Goal: Check status: Check status

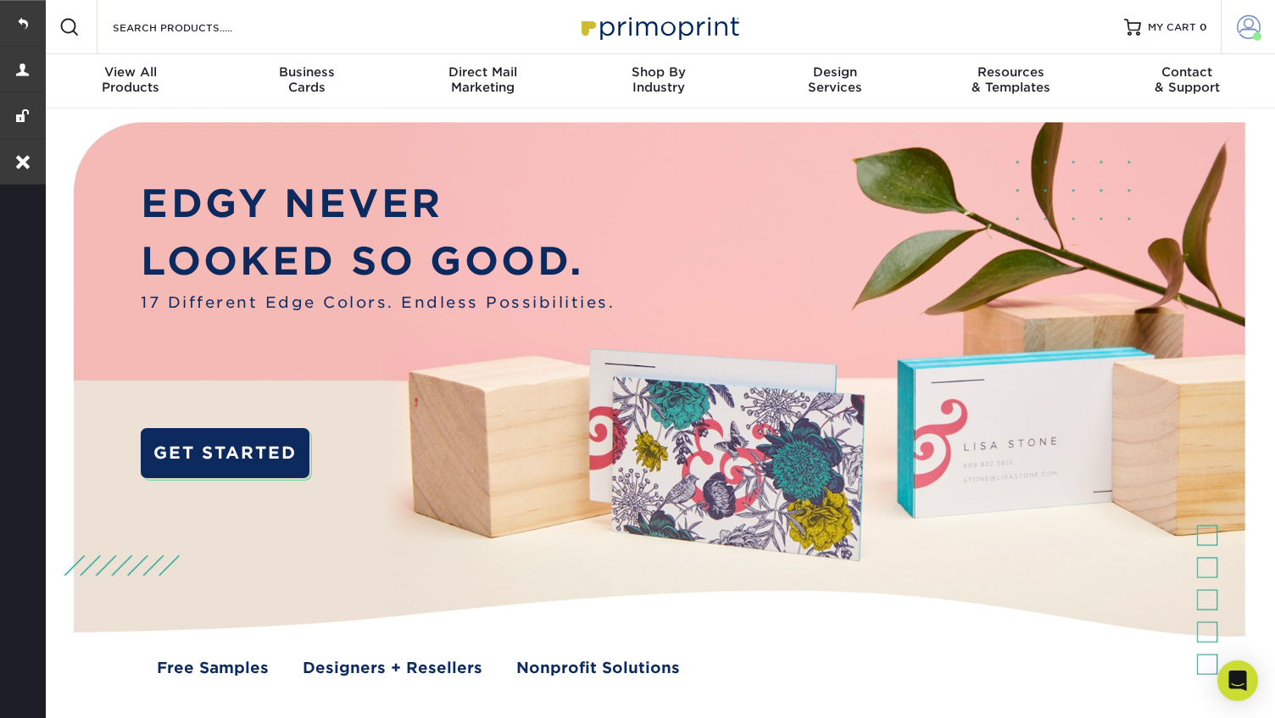
click at [1233, 20] on link "Account" at bounding box center [1247, 27] width 54 height 54
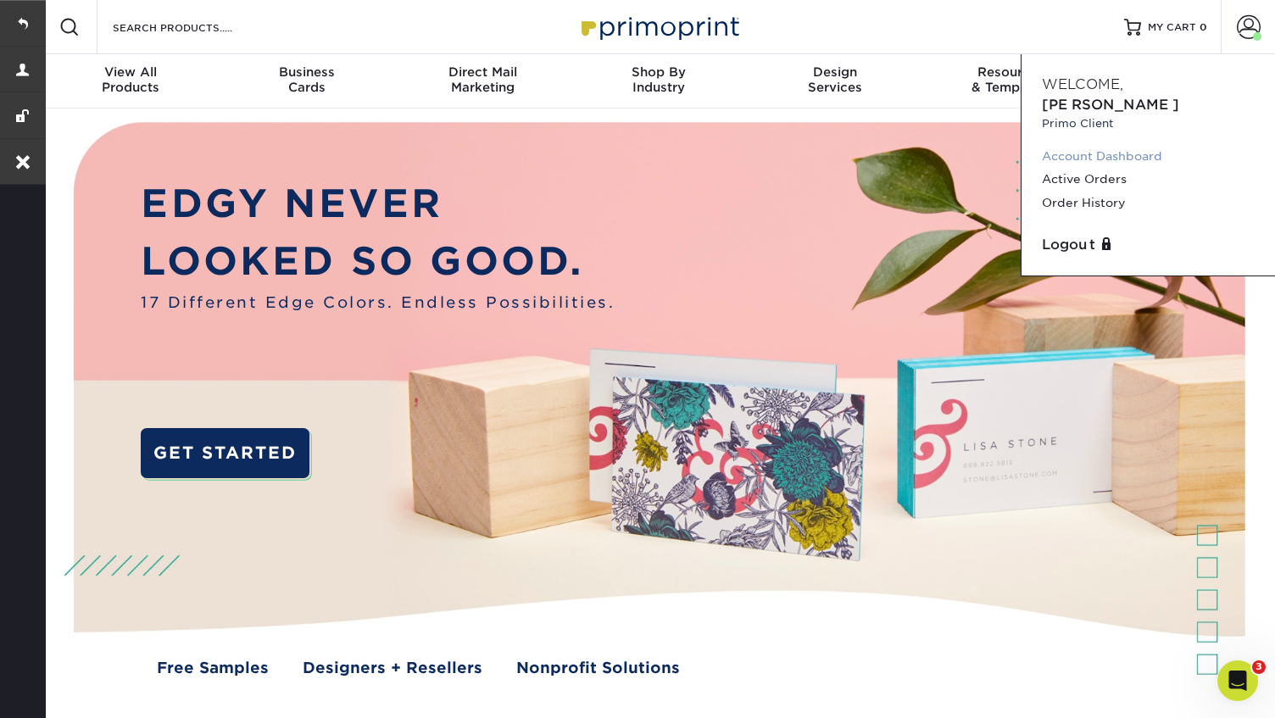
click at [1089, 145] on link "Account Dashboard" at bounding box center [1148, 156] width 213 height 23
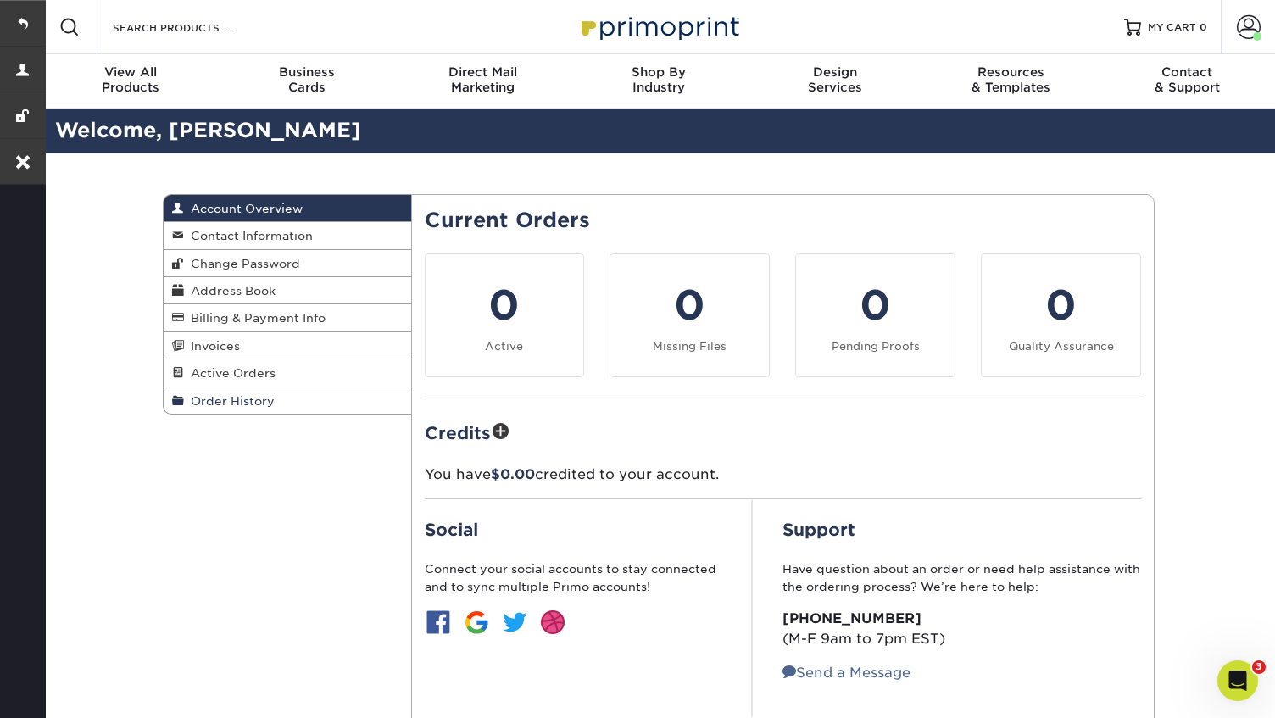
click at [219, 408] on span "Order History" at bounding box center [229, 401] width 91 height 14
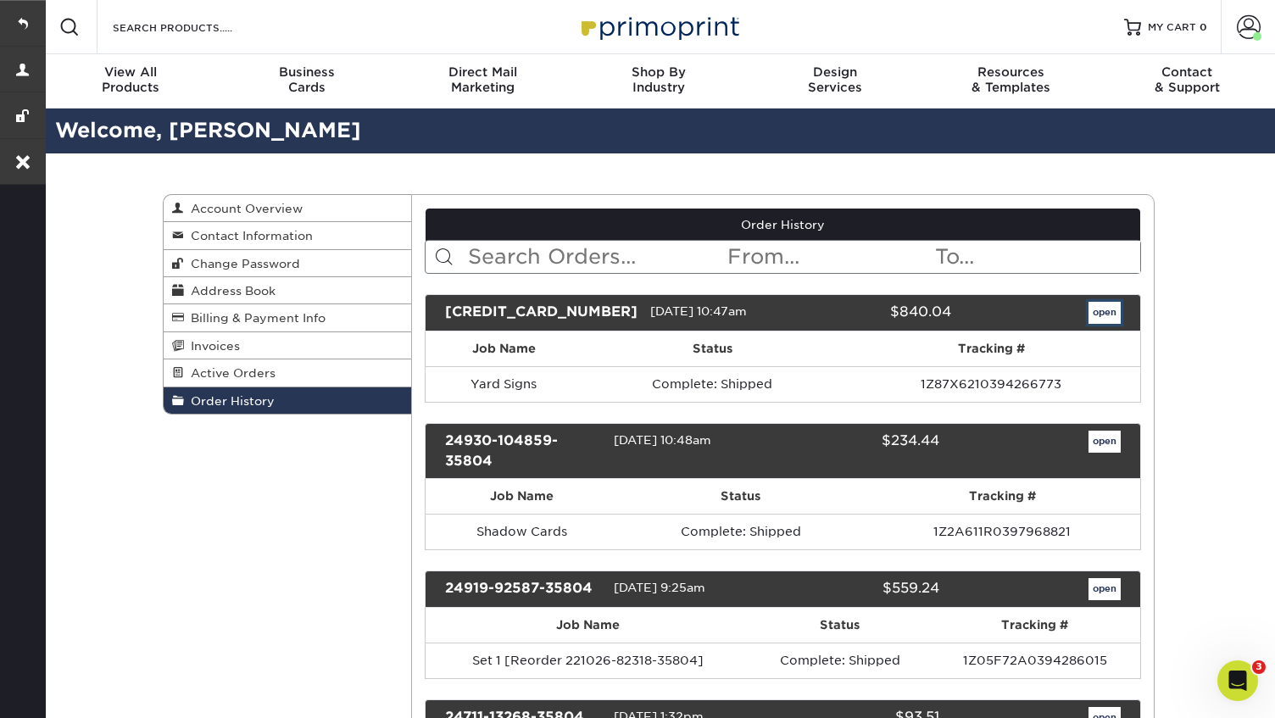
click at [1103, 314] on link "open" at bounding box center [1104, 313] width 32 height 22
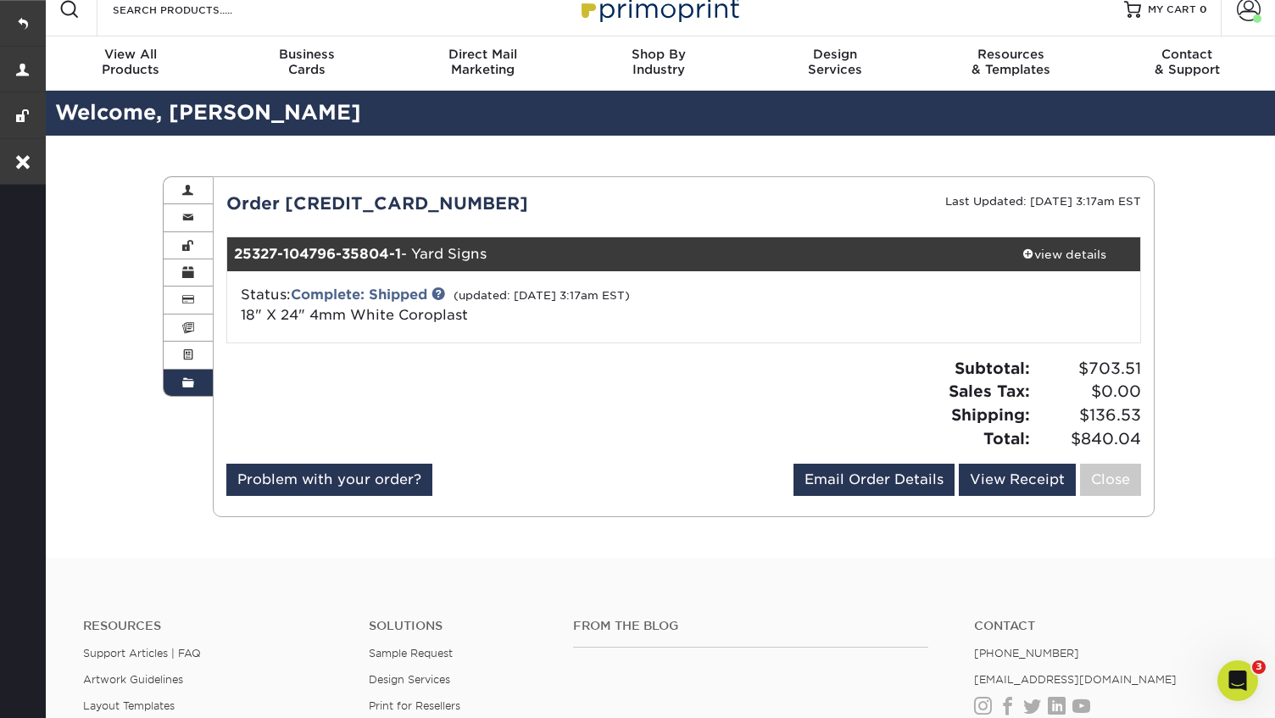
scroll to position [19, 0]
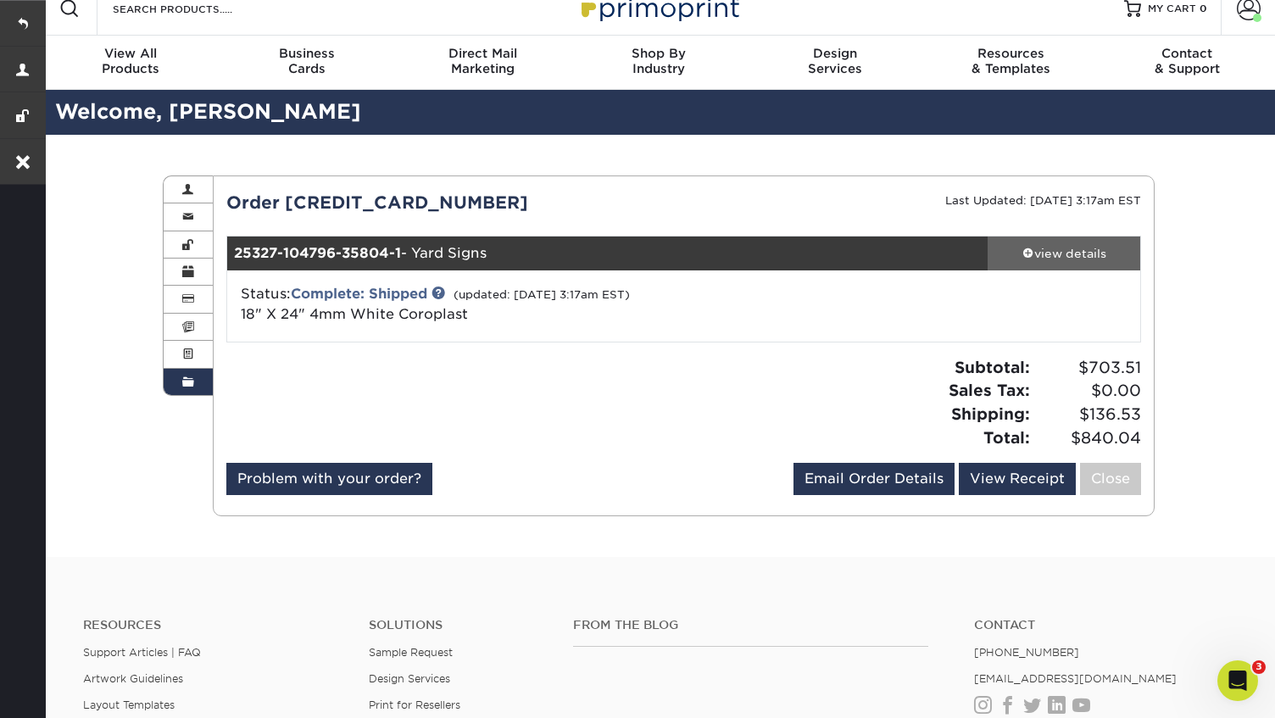
click at [1047, 260] on div "view details" at bounding box center [1063, 253] width 153 height 17
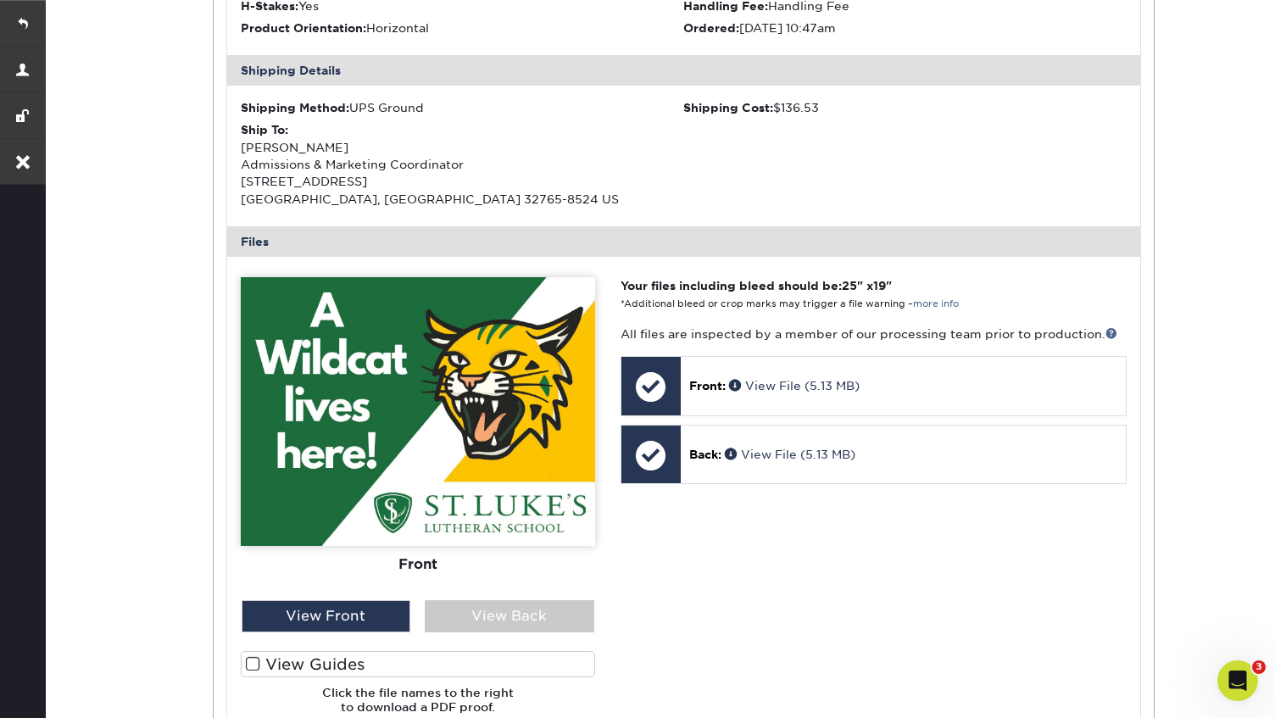
scroll to position [553, 0]
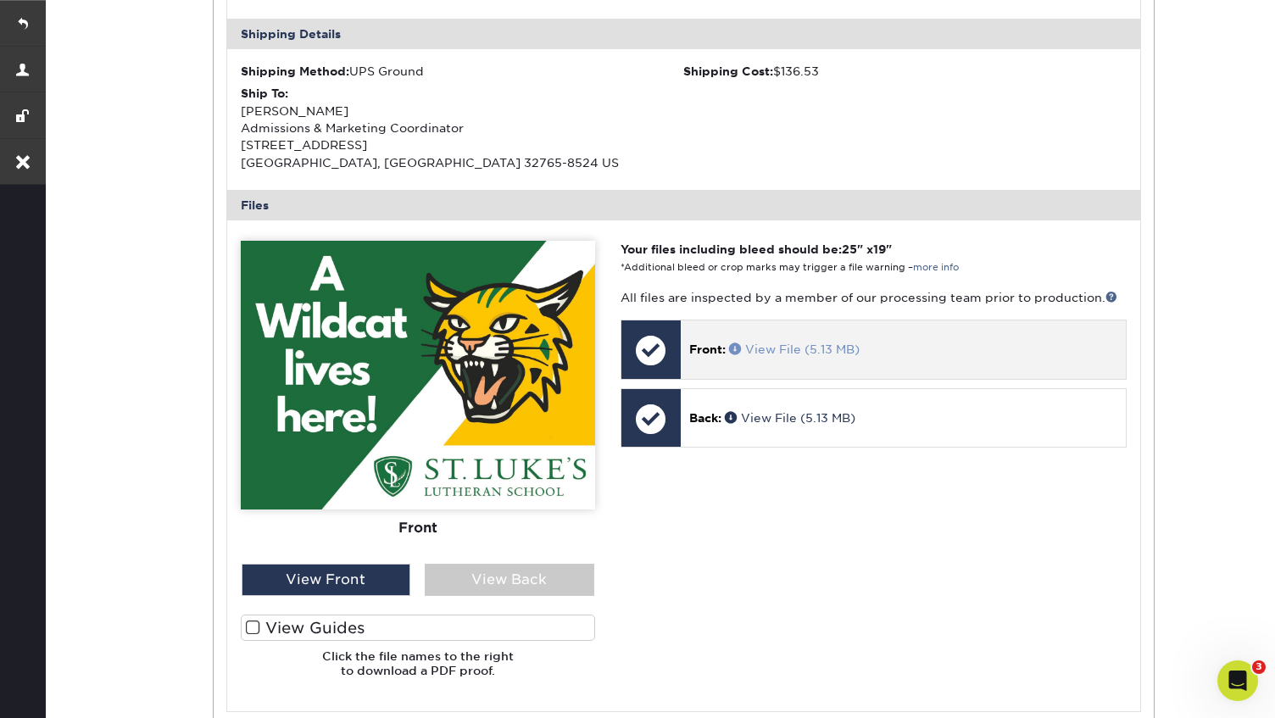
click at [781, 351] on link "View File (5.13 MB)" at bounding box center [794, 349] width 131 height 14
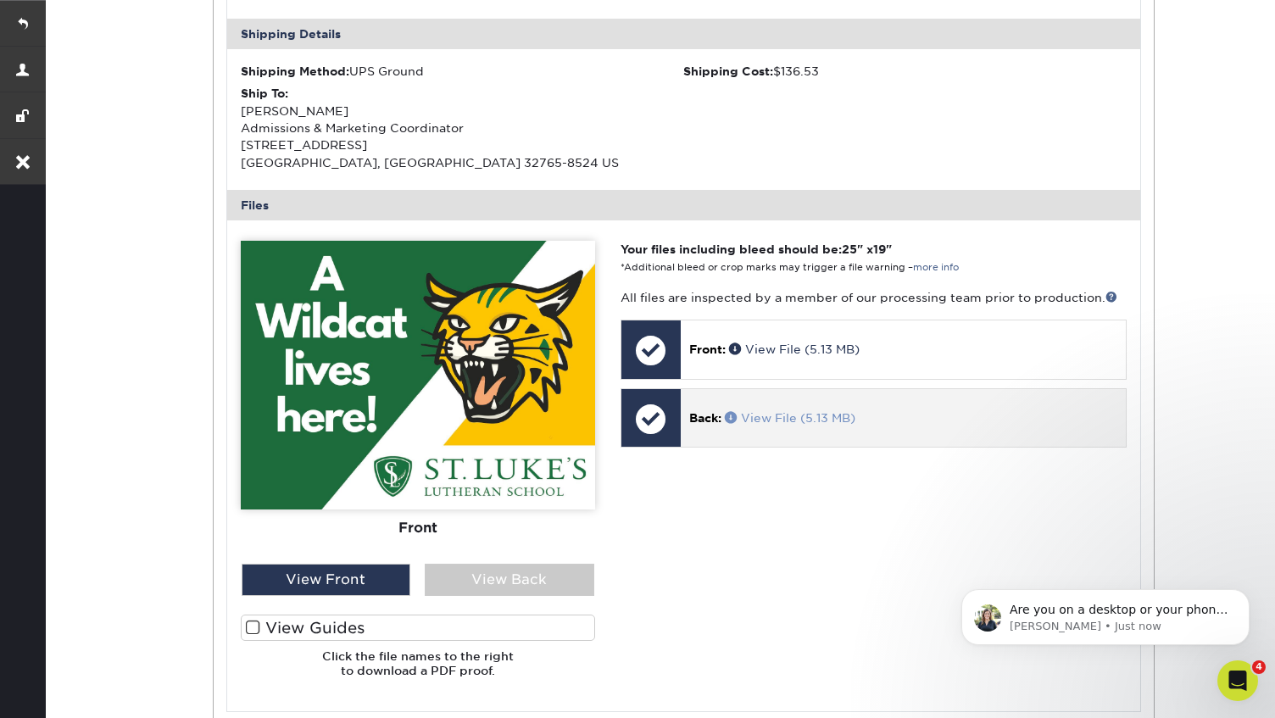
click at [779, 416] on link "View File (5.13 MB)" at bounding box center [790, 418] width 131 height 14
